Goal: Task Accomplishment & Management: Complete application form

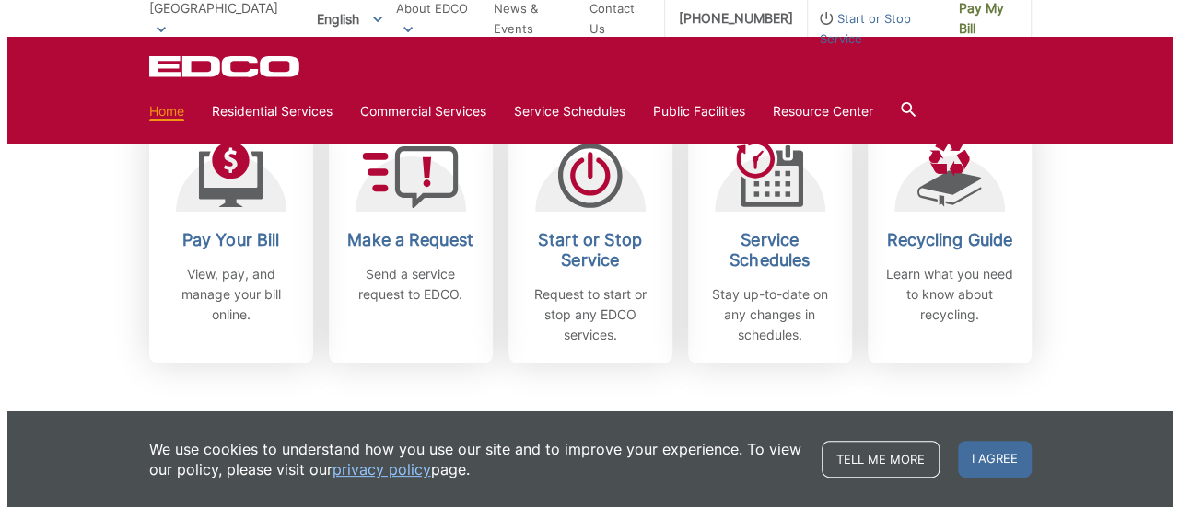
scroll to position [563, 0]
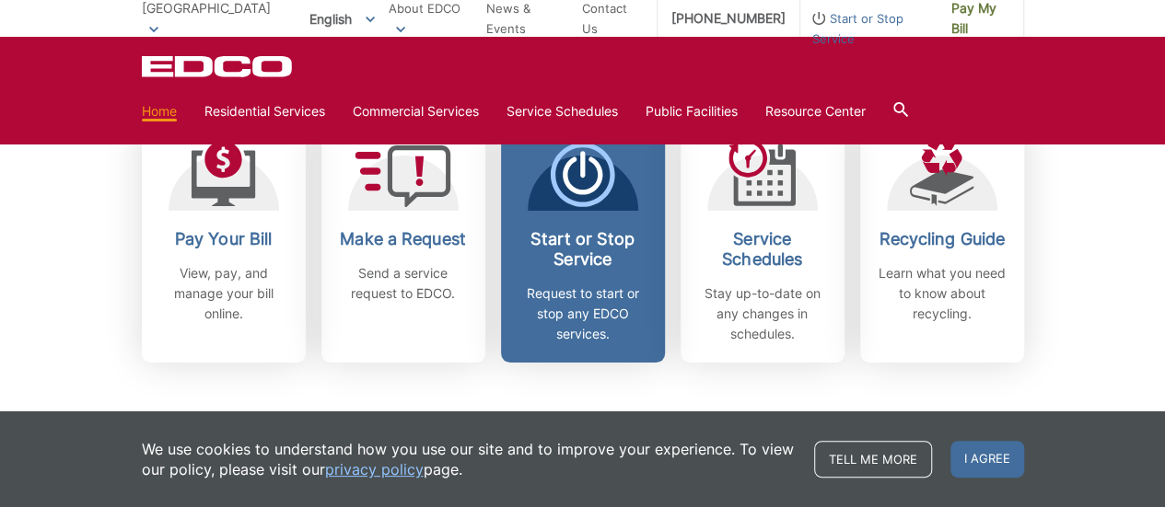
click at [565, 257] on h2 "Start or Stop Service" at bounding box center [583, 249] width 136 height 41
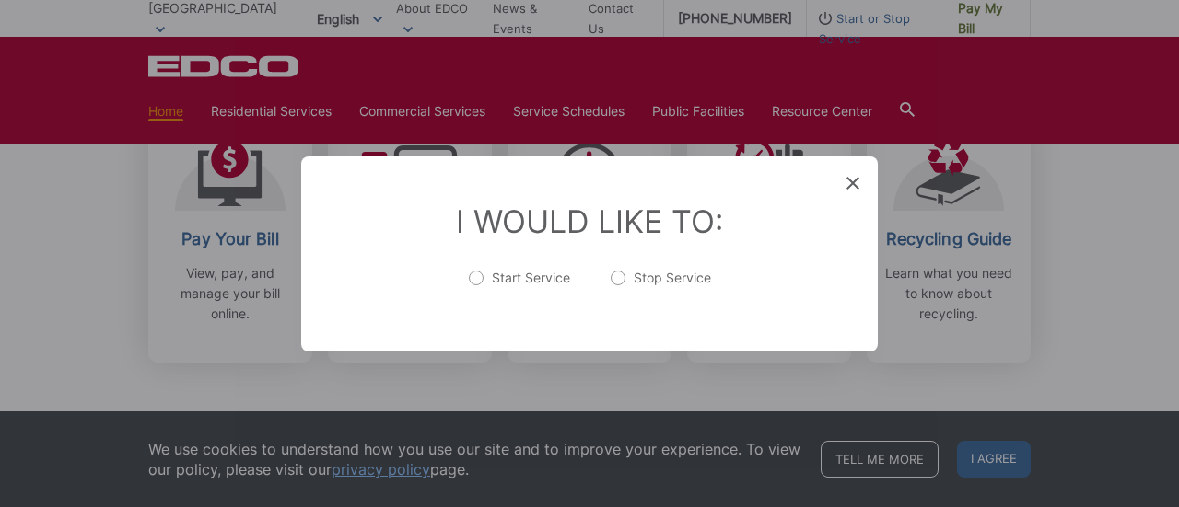
click at [505, 281] on label "Start Service" at bounding box center [519, 287] width 101 height 37
radio input "true"
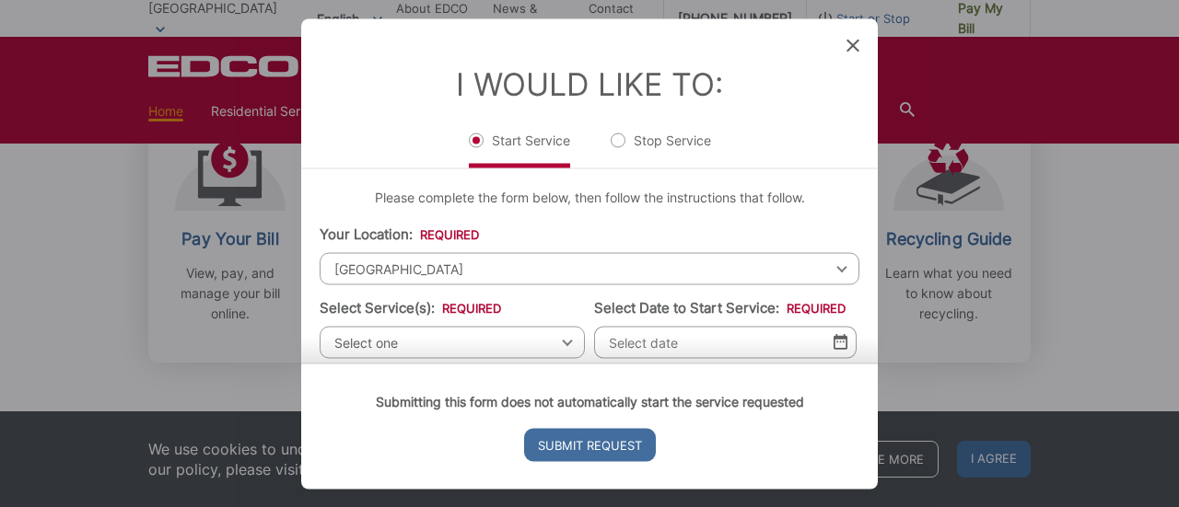
click at [470, 261] on span "[GEOGRAPHIC_DATA]" at bounding box center [590, 268] width 540 height 32
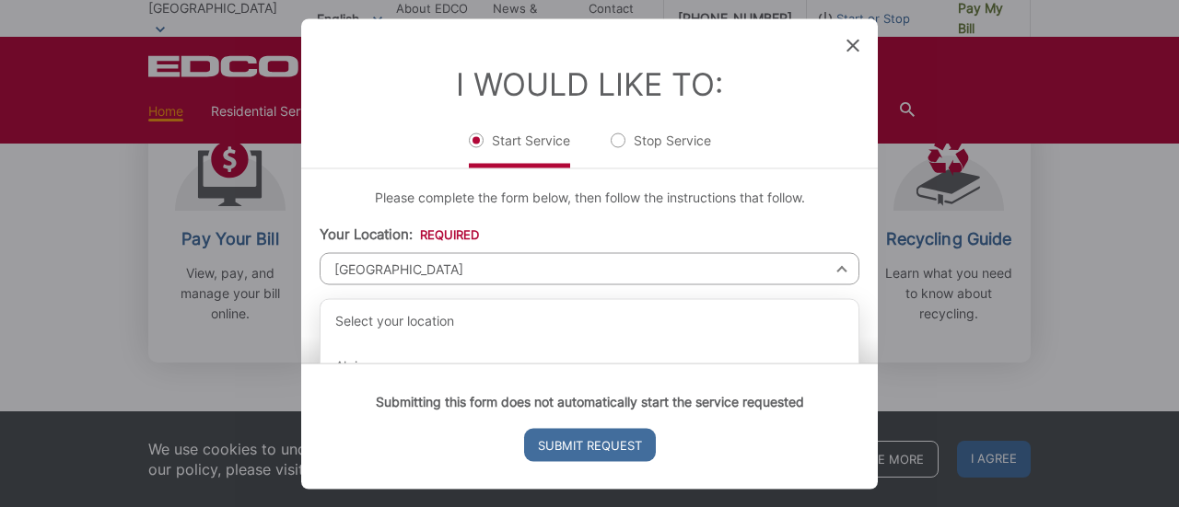
click at [466, 267] on span "[GEOGRAPHIC_DATA]" at bounding box center [590, 268] width 540 height 32
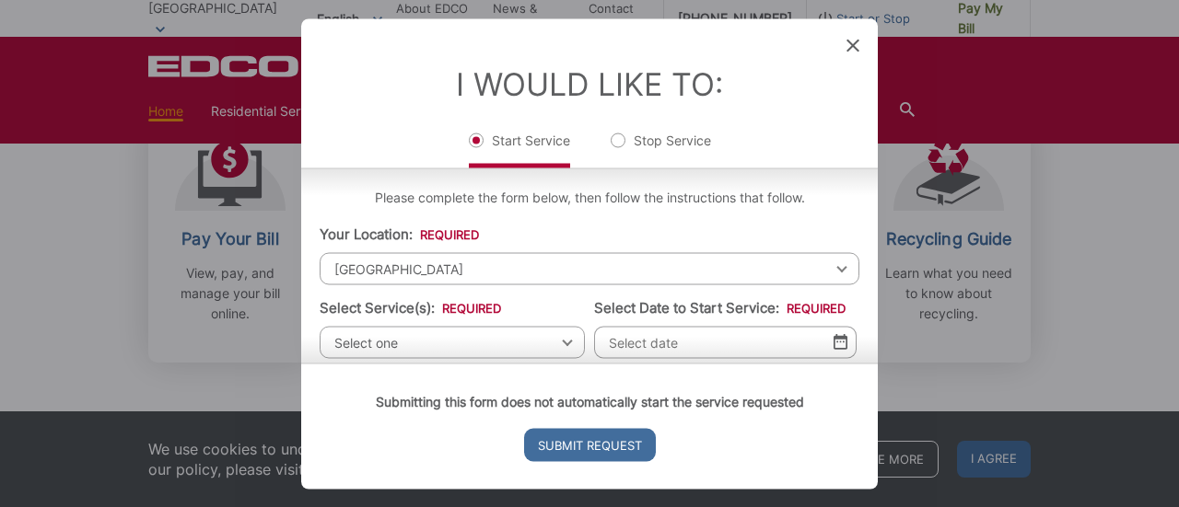
scroll to position [120, 0]
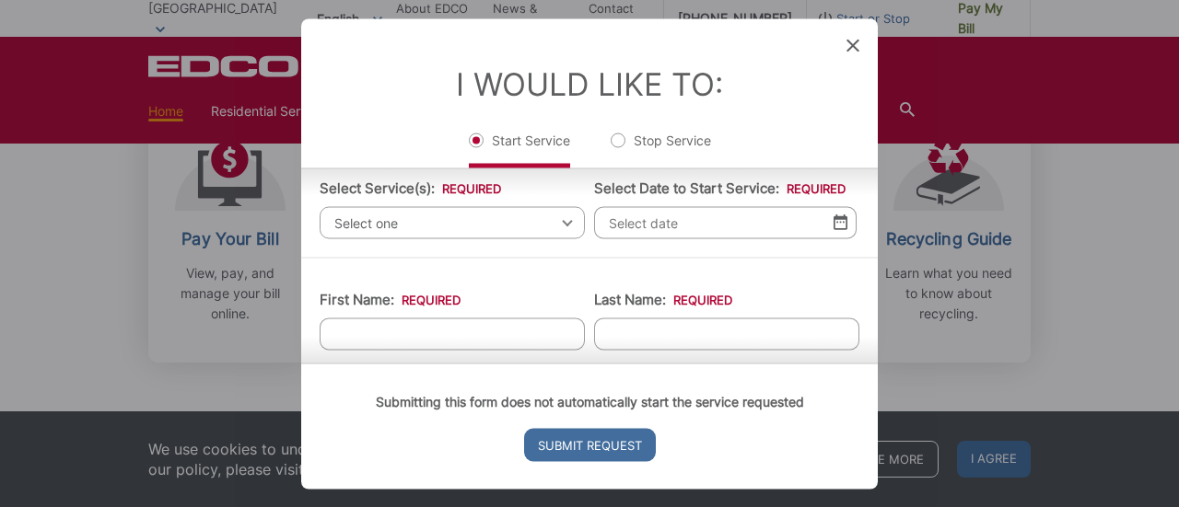
click at [400, 222] on span "Select one" at bounding box center [452, 222] width 265 height 32
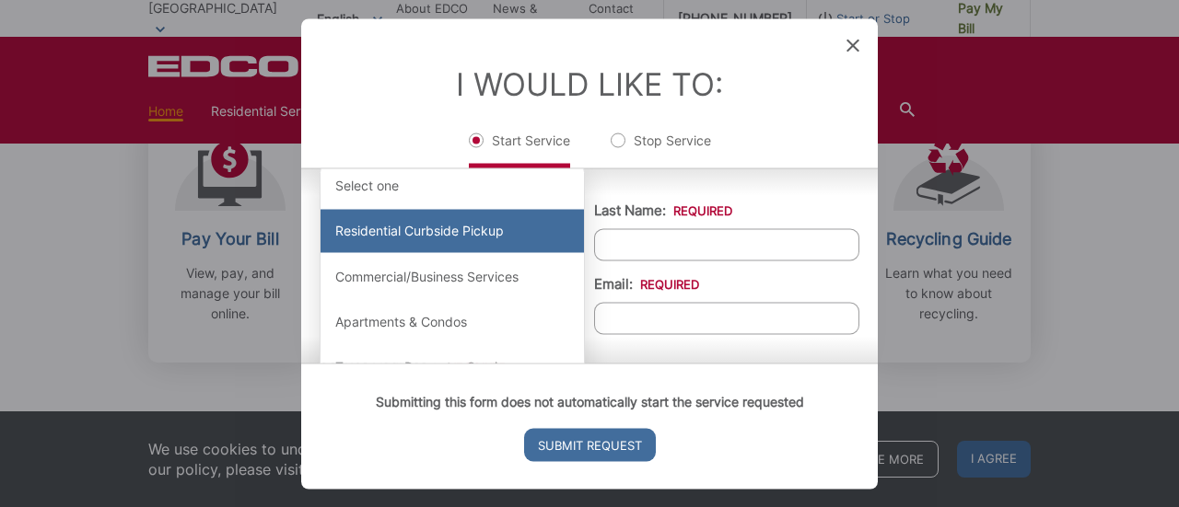
scroll to position [127, 0]
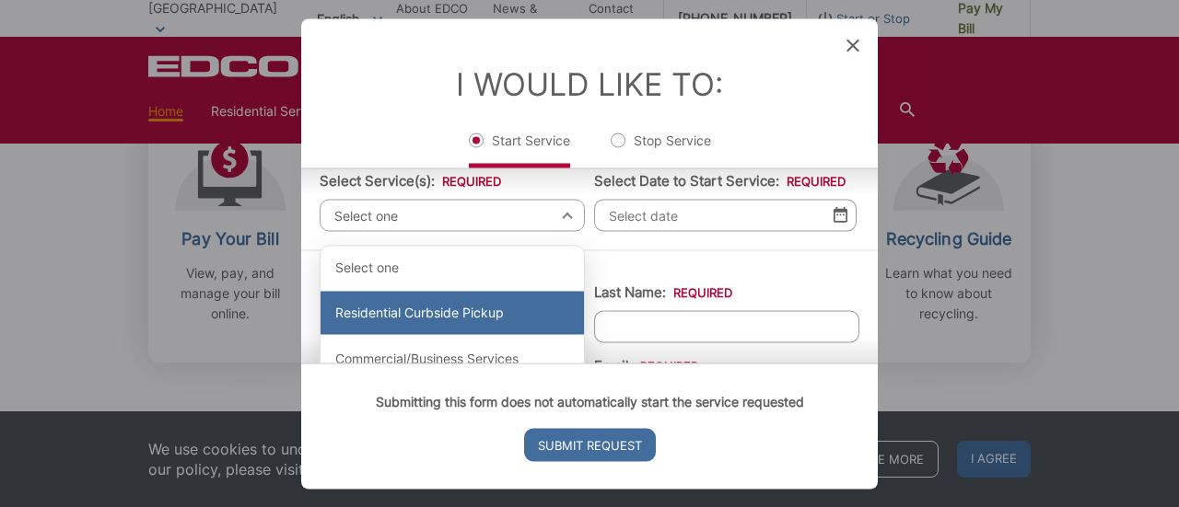
click at [391, 304] on div "Residential Curbside Pickup" at bounding box center [452, 313] width 263 height 44
